Goal: Information Seeking & Learning: Learn about a topic

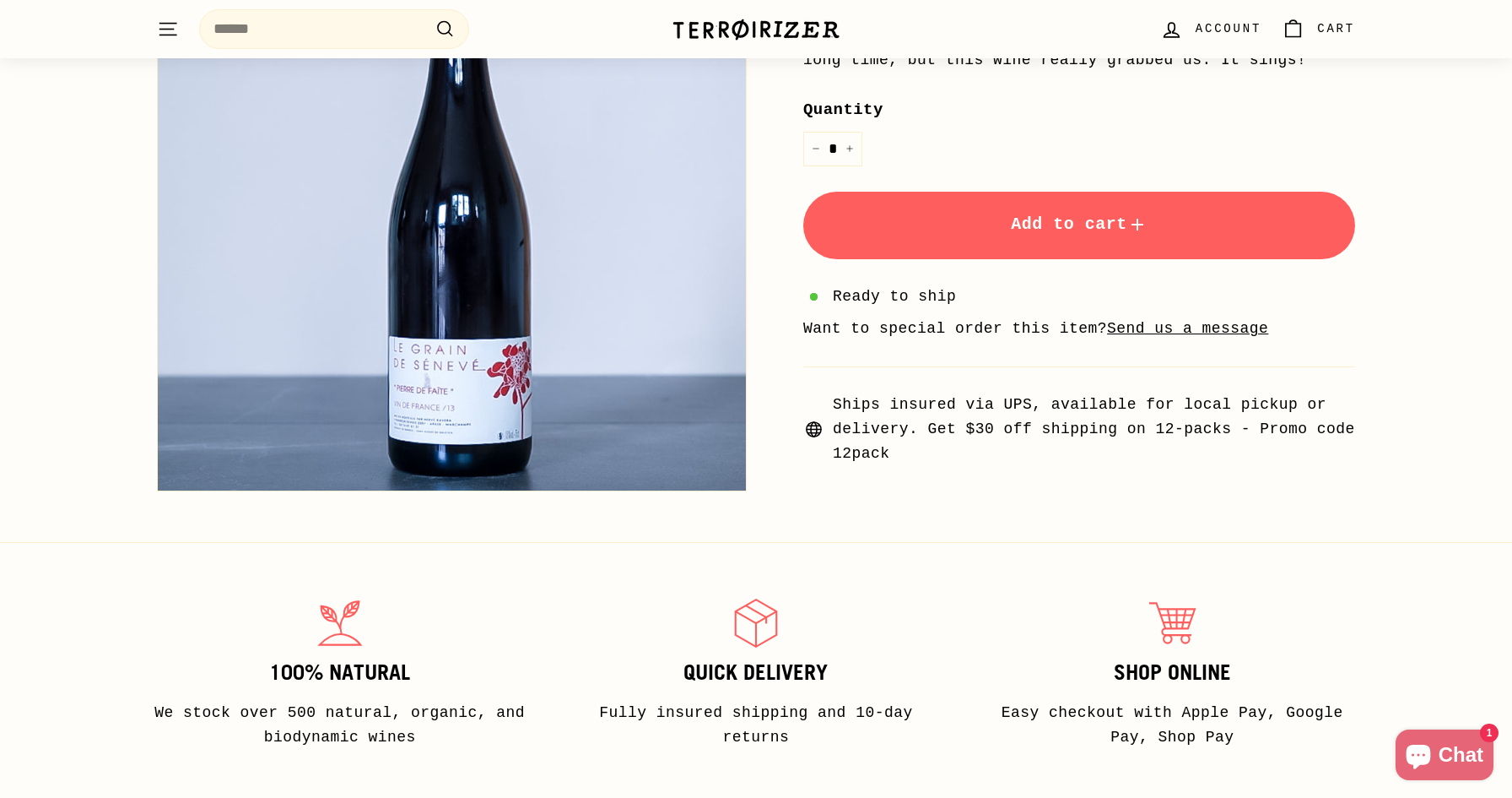
scroll to position [565, 0]
click at [499, 408] on button "Zoom" at bounding box center [452, 197] width 588 height 589
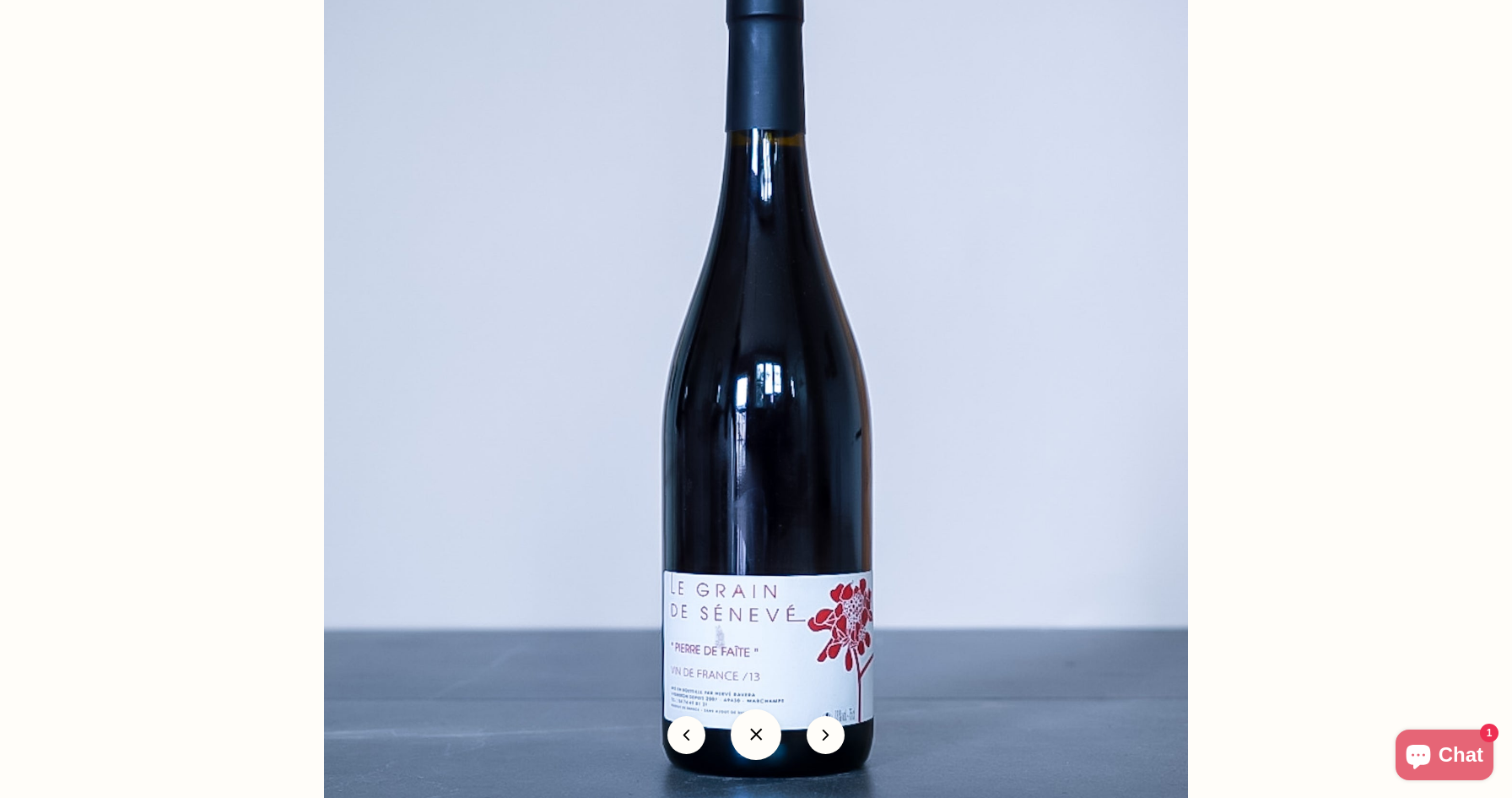
click at [753, 730] on button at bounding box center [756, 734] width 51 height 51
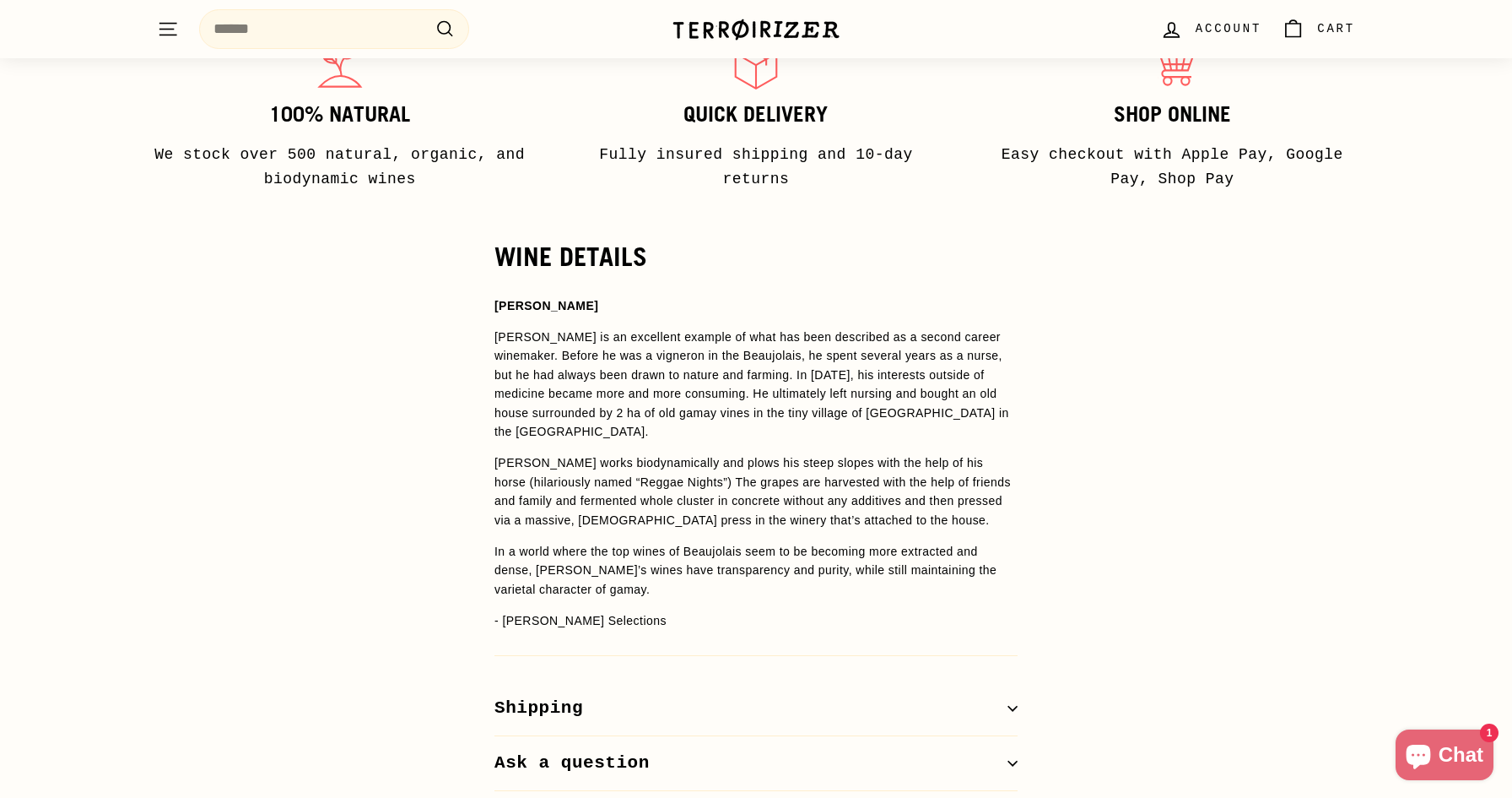
scroll to position [1125, 0]
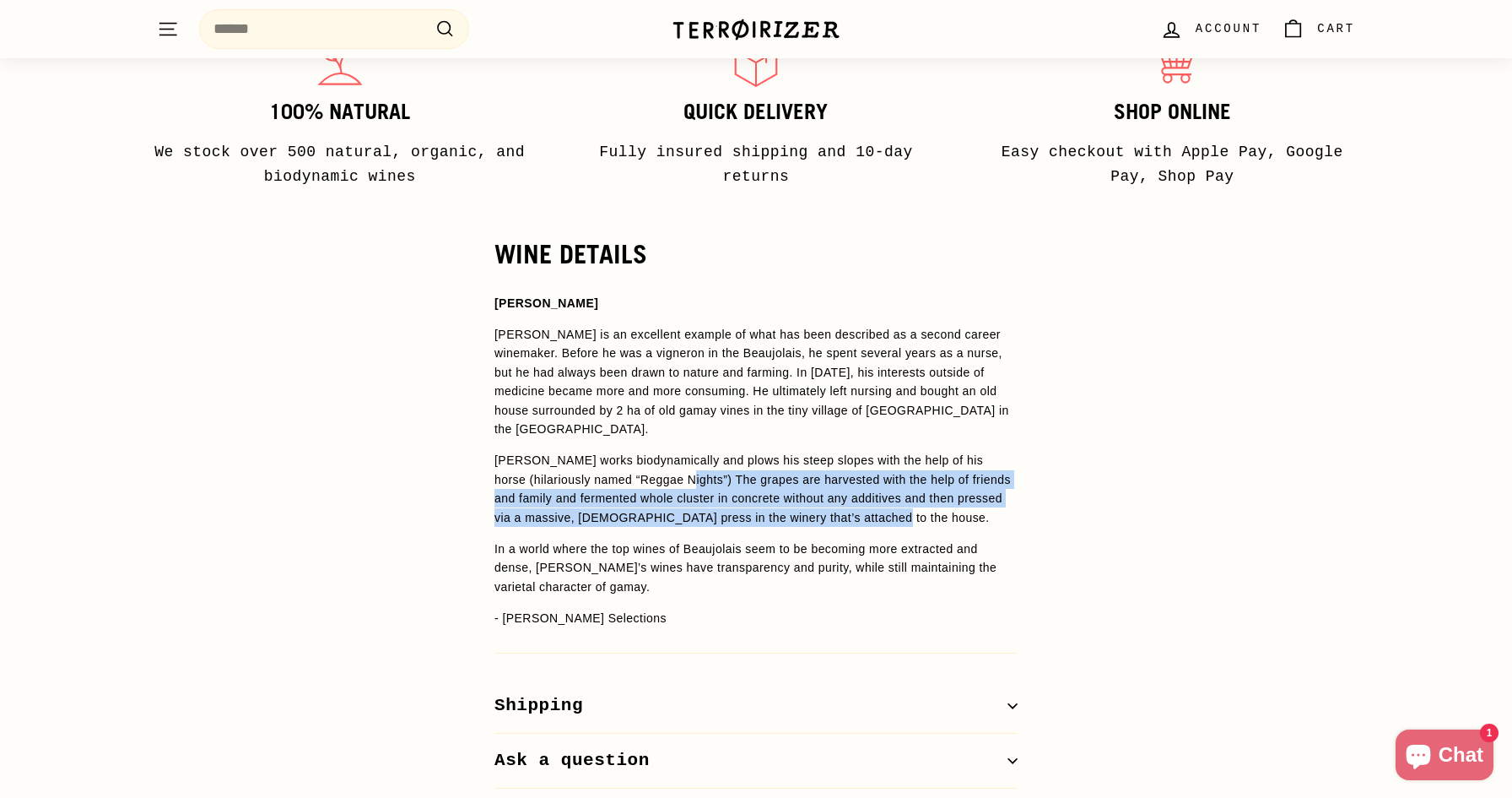
drag, startPoint x: 709, startPoint y: 465, endPoint x: 758, endPoint y: 509, distance: 65.9
click at [758, 509] on p "[PERSON_NAME] works biodynamically and plows his steep slopes with the help of …" at bounding box center [755, 489] width 523 height 76
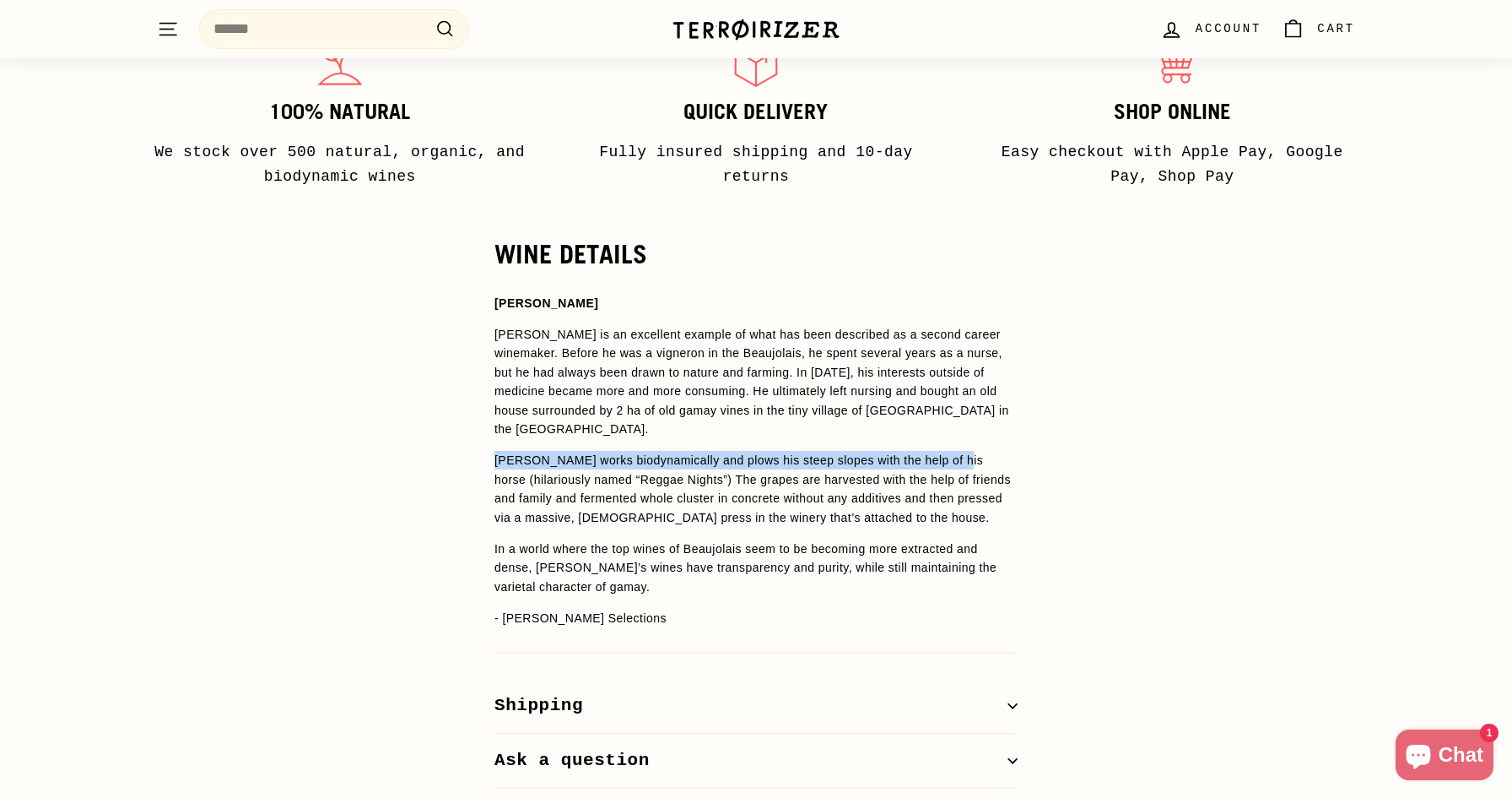
drag, startPoint x: 494, startPoint y: 448, endPoint x: 982, endPoint y: 452, distance: 488.0
click at [982, 452] on p "[PERSON_NAME] works biodynamically and plows his steep slopes with the help of …" at bounding box center [755, 489] width 523 height 76
copy p "[PERSON_NAME] works biodynamically and plows his steep slopes with the help of …"
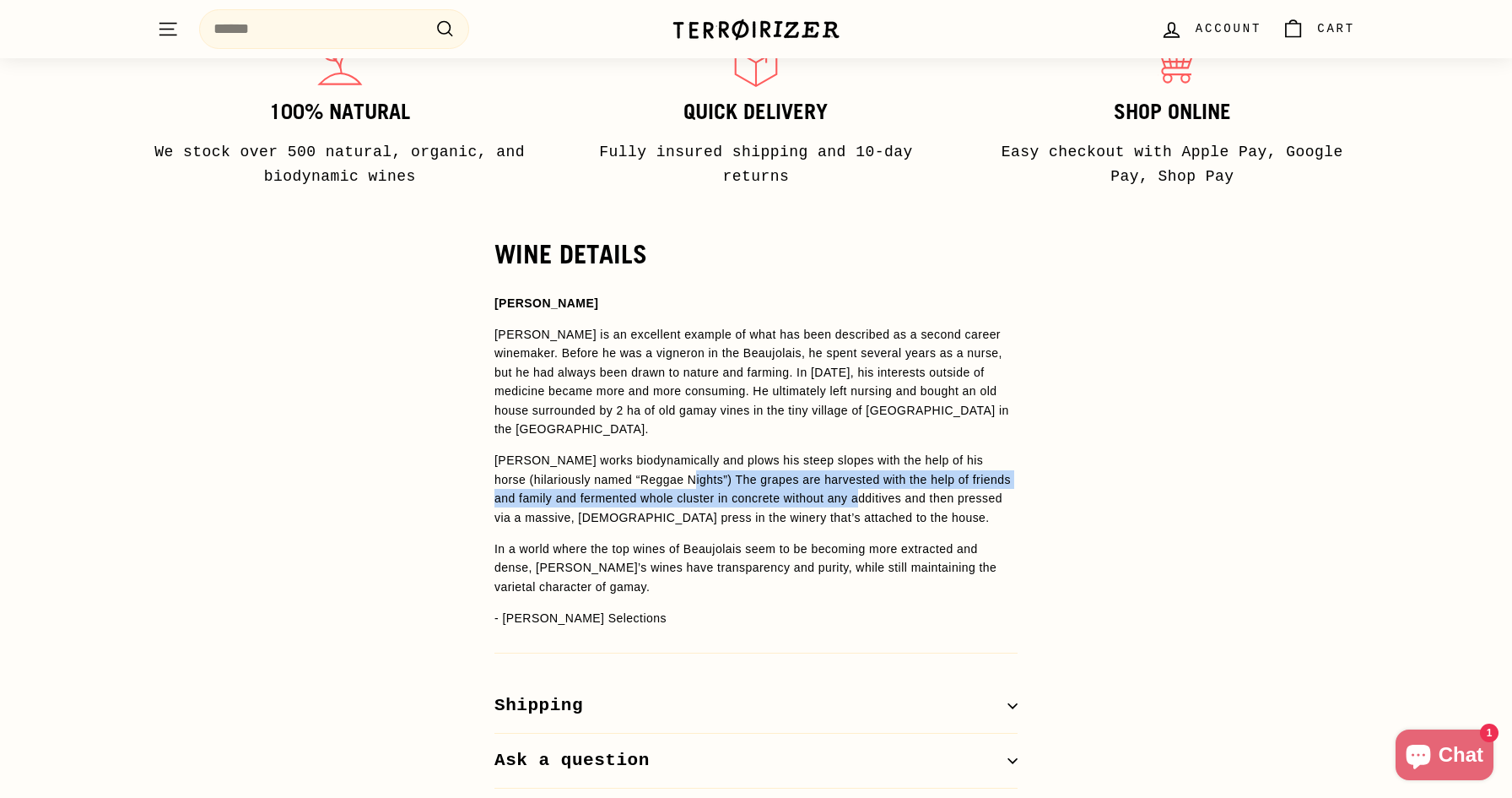
drag, startPoint x: 709, startPoint y: 463, endPoint x: 921, endPoint y: 484, distance: 213.0
click at [921, 484] on p "[PERSON_NAME] works biodynamically and plows his steep slopes with the help of …" at bounding box center [755, 489] width 523 height 76
copy p "The grapes are harvested with the help of friends and family and fermented whol…"
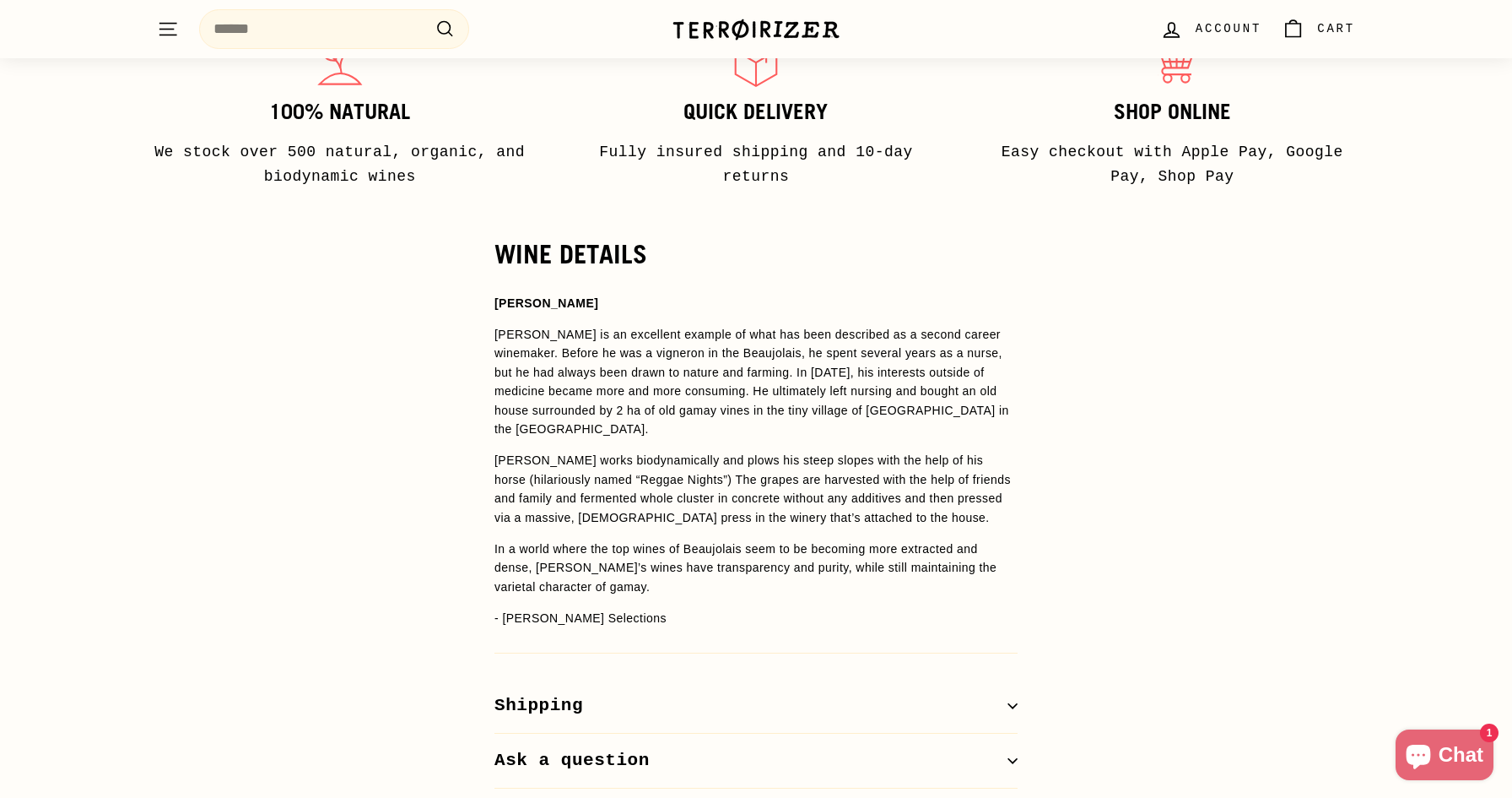
click at [699, 372] on p "[PERSON_NAME] is an excellent example of what has been described as a second ca…" at bounding box center [755, 381] width 523 height 113
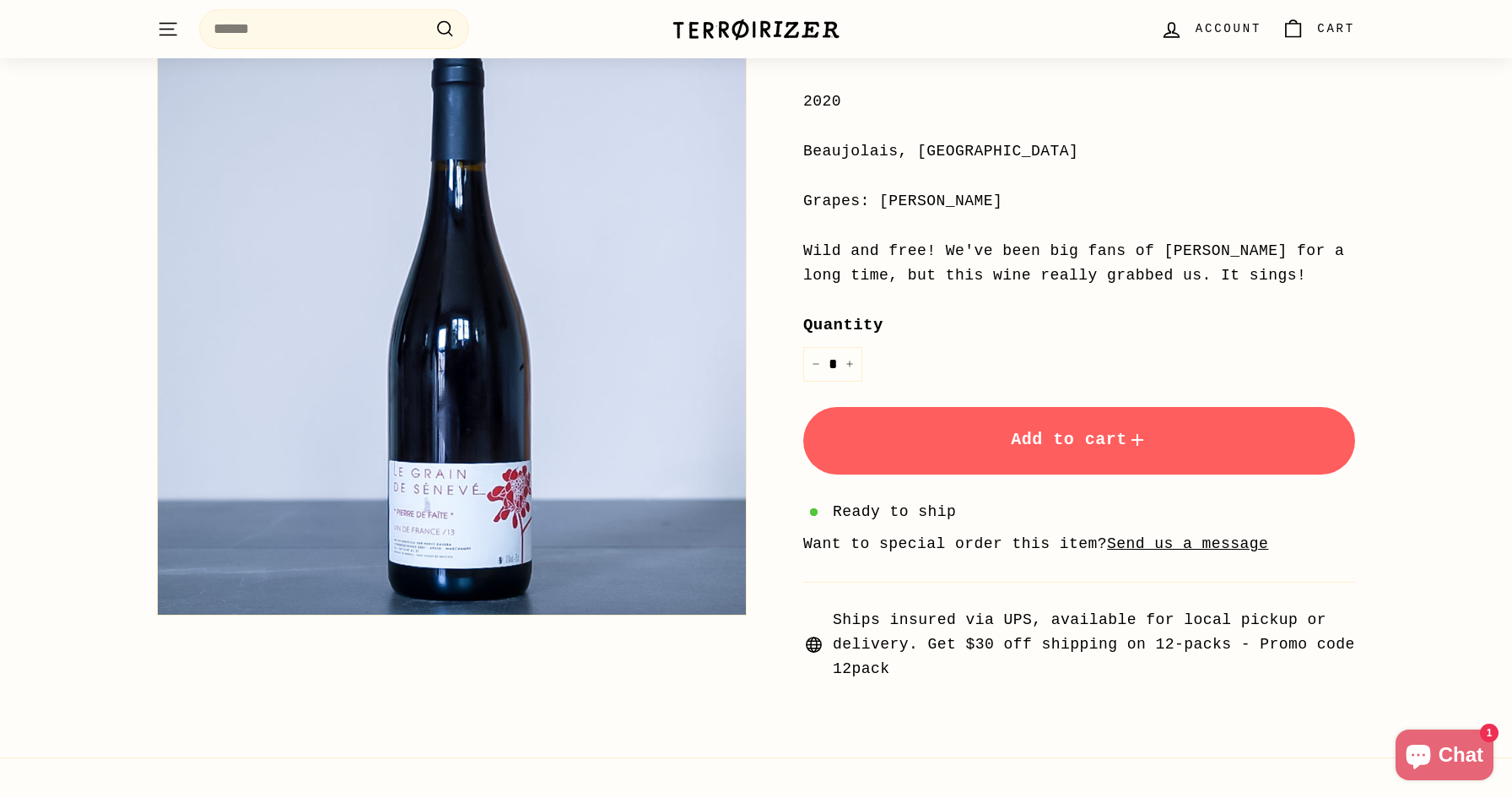
scroll to position [395, 0]
